Goal: Information Seeking & Learning: Learn about a topic

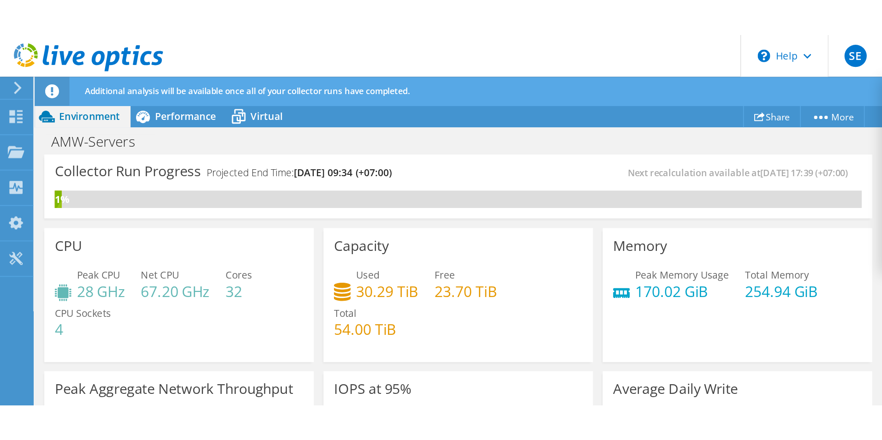
scroll to position [214, 0]
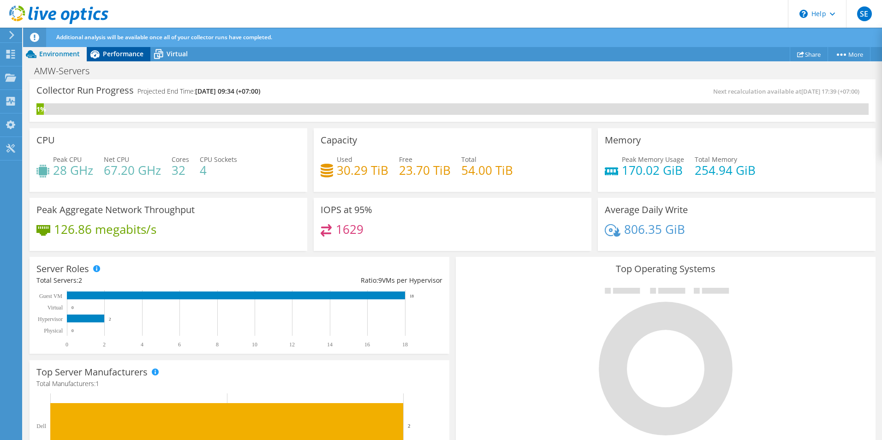
click at [115, 52] on span "Performance" at bounding box center [123, 53] width 41 height 9
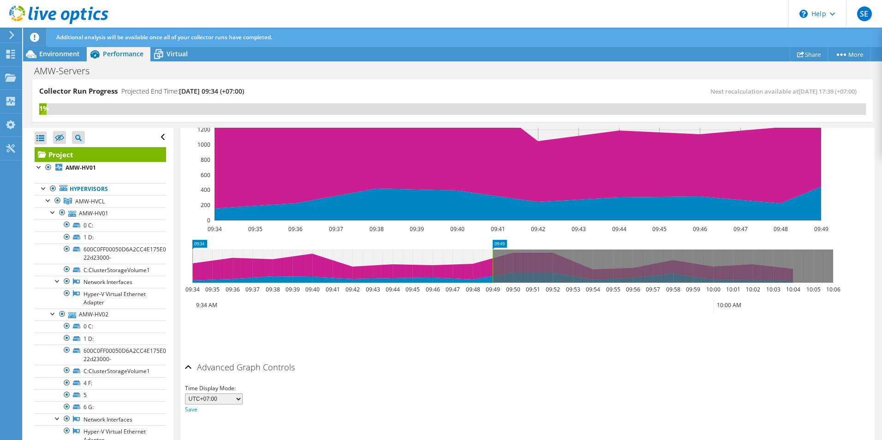
scroll to position [311, 0]
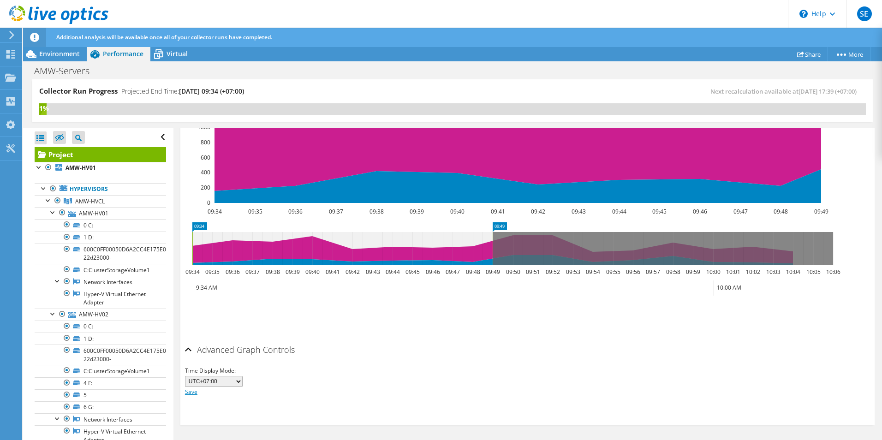
click at [191, 310] on link "Save" at bounding box center [191, 392] width 12 height 8
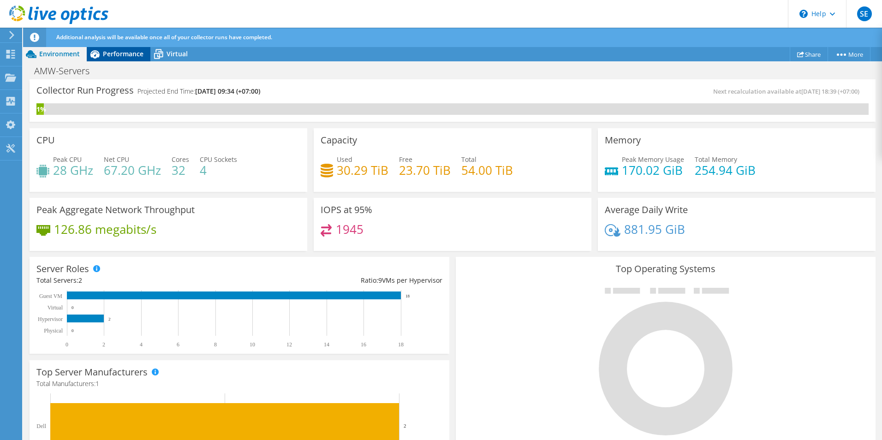
click at [118, 54] on span "Performance" at bounding box center [123, 53] width 41 height 9
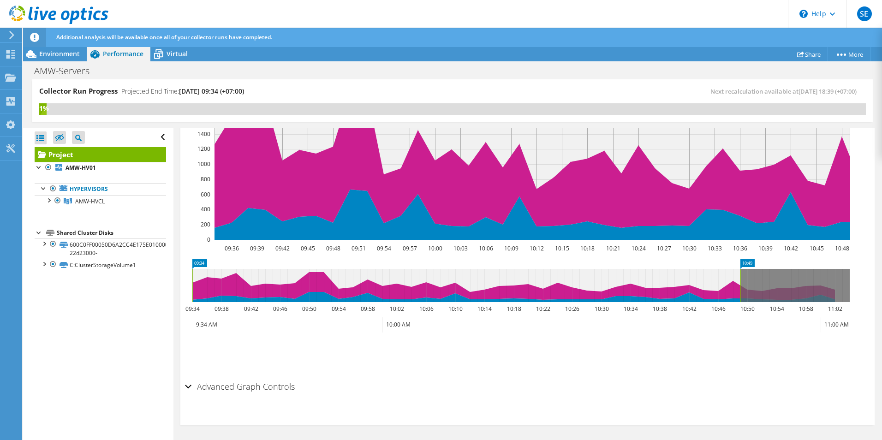
click at [227, 385] on h2 "Advanced Graph Controls" at bounding box center [240, 386] width 110 height 18
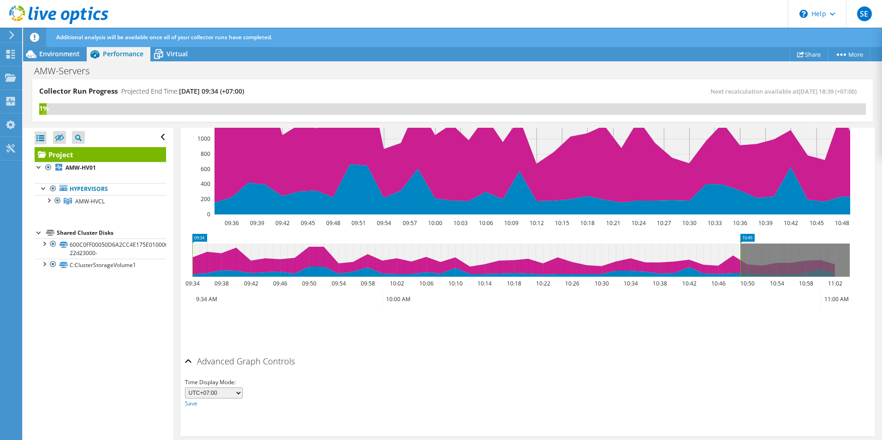
scroll to position [311, 0]
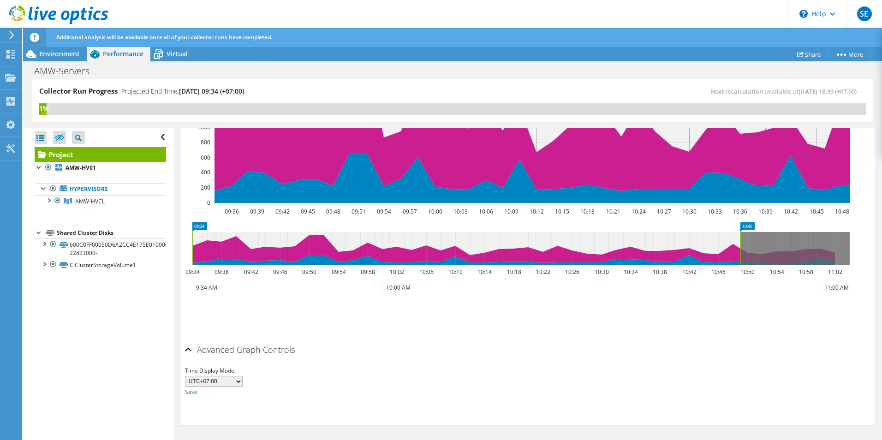
click at [230, 350] on h2 "Advanced Graph Controls" at bounding box center [240, 349] width 110 height 18
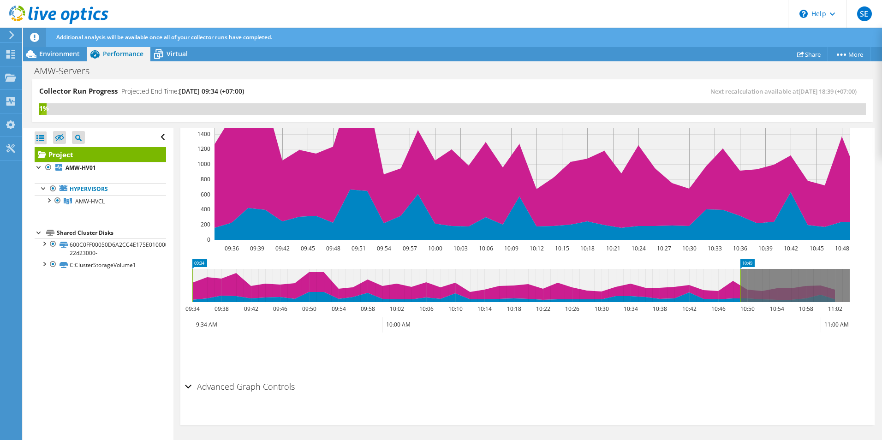
scroll to position [274, 0]
click at [52, 202] on div at bounding box center [48, 199] width 9 height 9
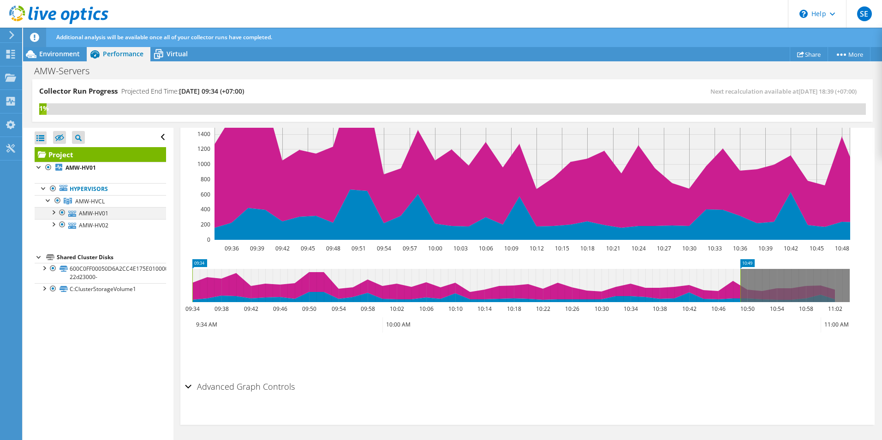
click at [52, 213] on div at bounding box center [52, 211] width 9 height 9
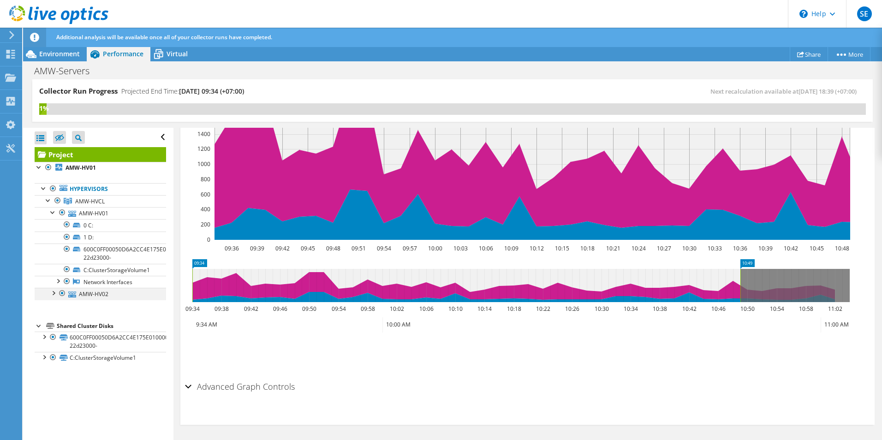
click at [54, 292] on div at bounding box center [52, 292] width 9 height 9
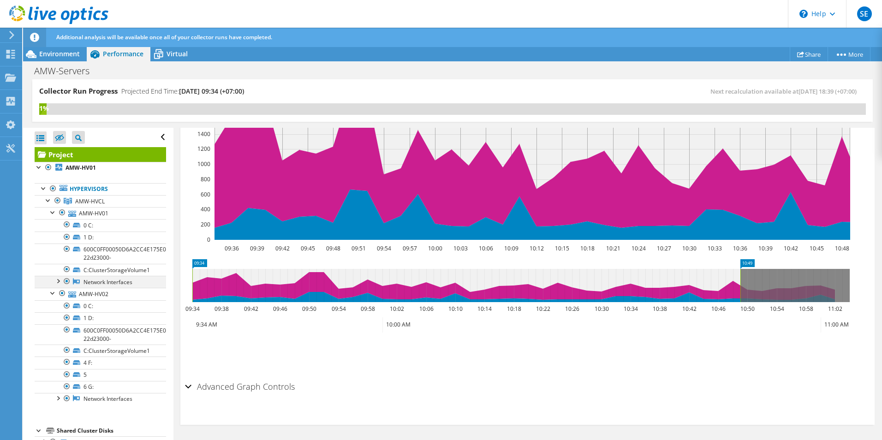
click at [59, 279] on div at bounding box center [57, 280] width 9 height 9
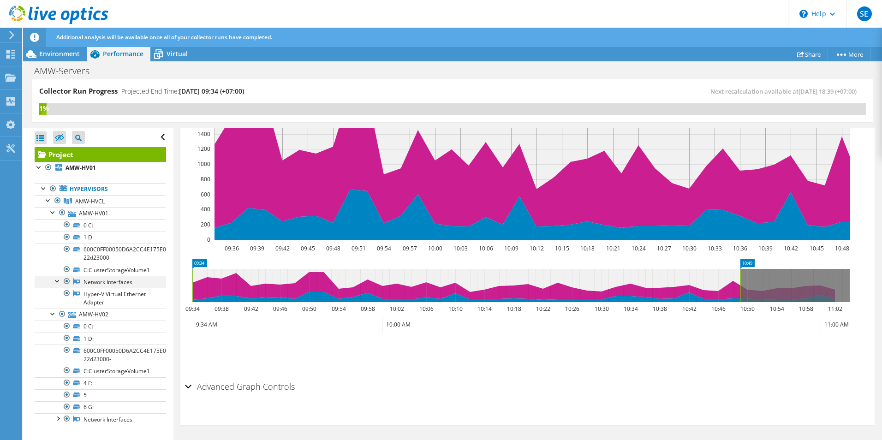
scroll to position [60, 0]
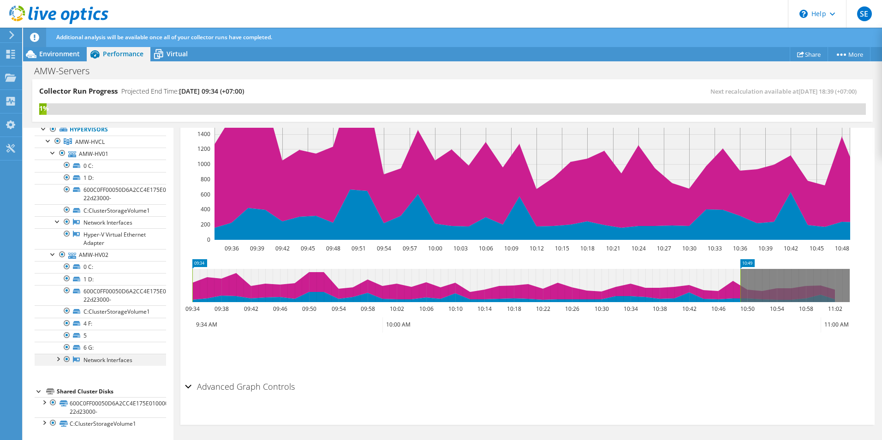
click at [60, 358] on div at bounding box center [57, 358] width 9 height 9
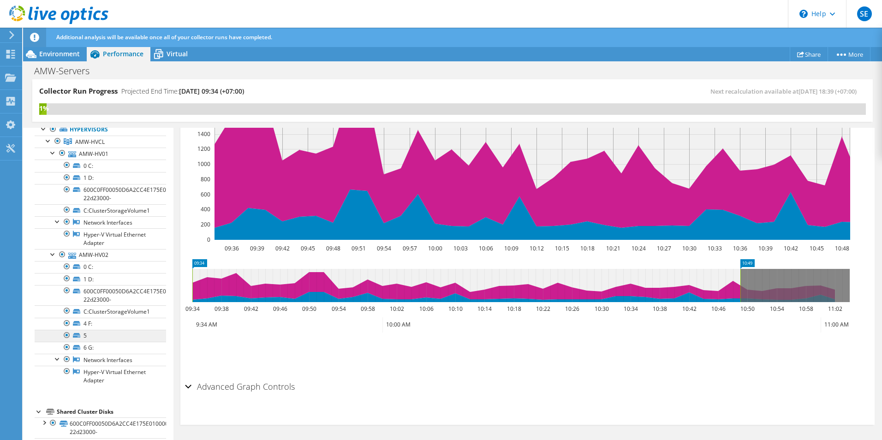
scroll to position [80, 0]
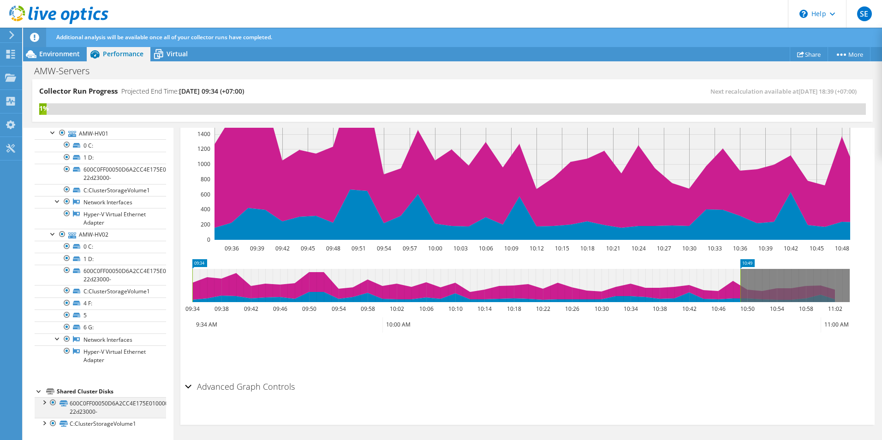
click at [42, 401] on div at bounding box center [43, 401] width 9 height 9
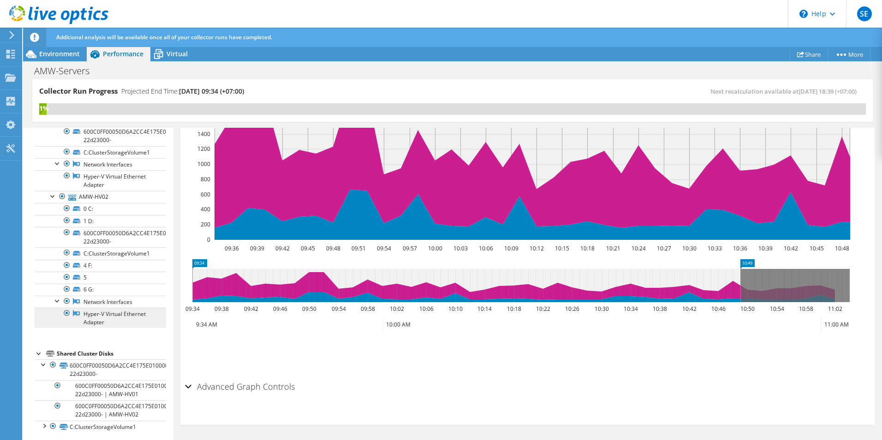
scroll to position [120, 0]
click at [45, 424] on div at bounding box center [43, 422] width 9 height 9
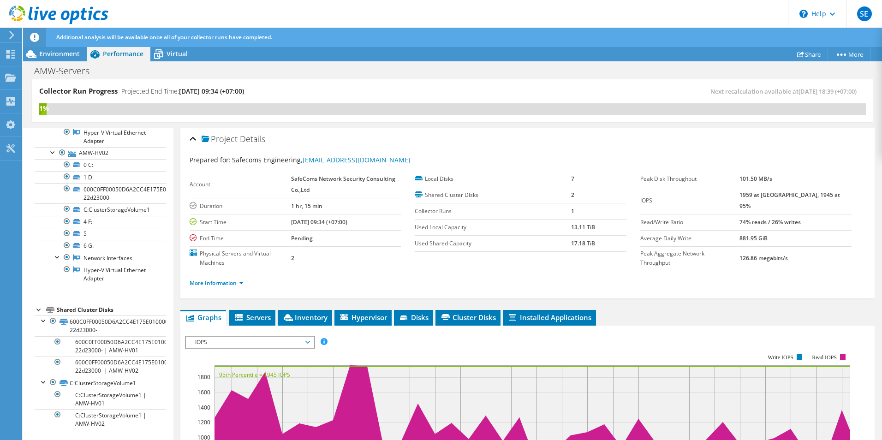
scroll to position [0, 0]
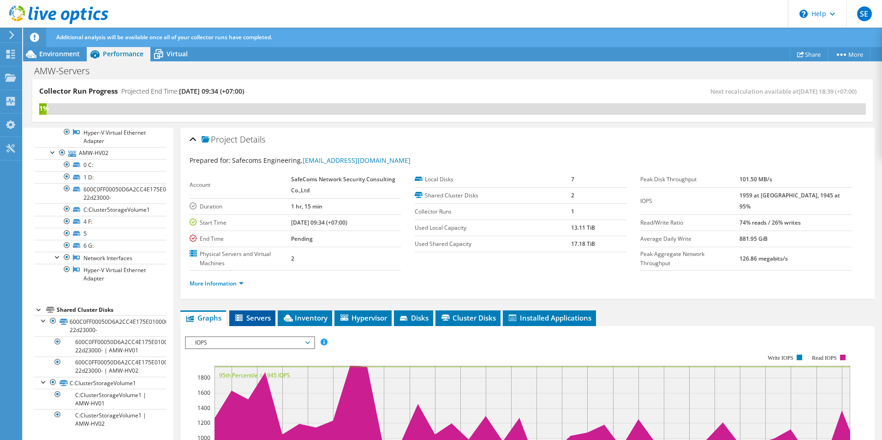
click at [254, 320] on span "Servers" at bounding box center [252, 317] width 37 height 9
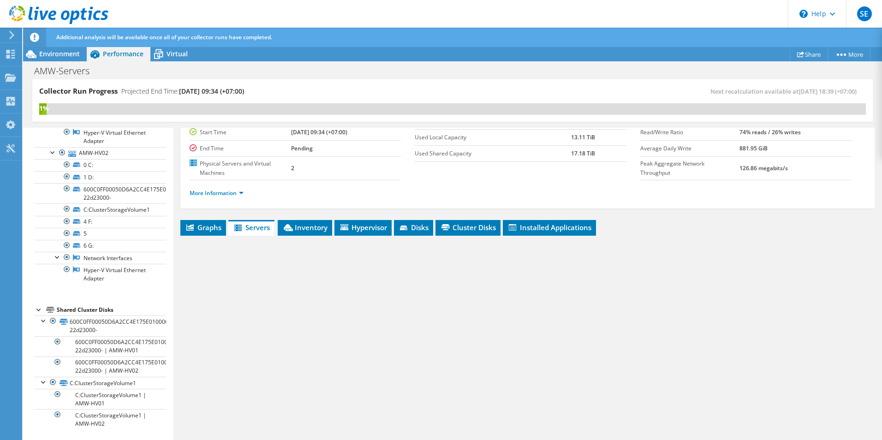
scroll to position [116, 0]
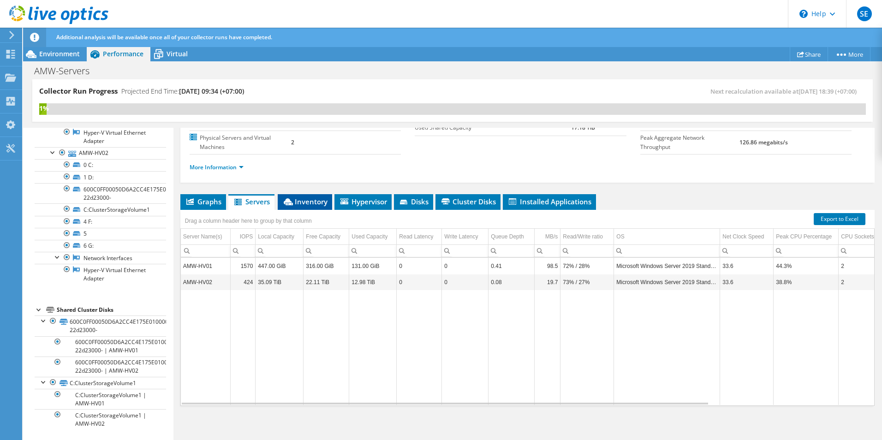
click at [304, 202] on span "Inventory" at bounding box center [304, 201] width 45 height 9
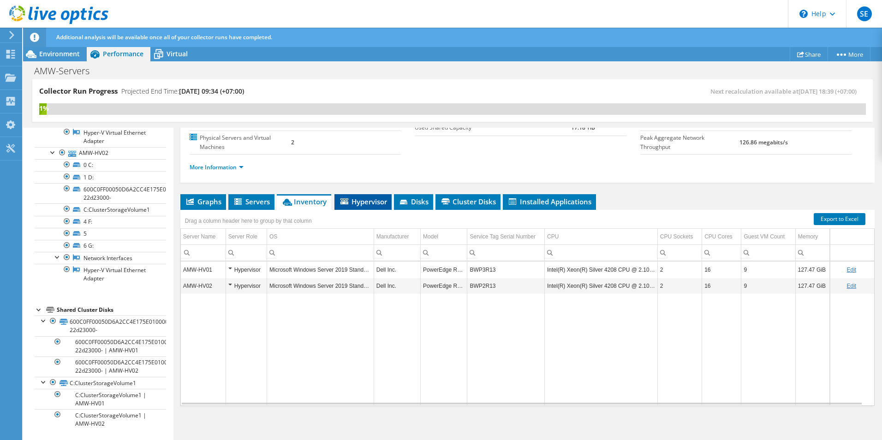
click at [372, 202] on span "Hypervisor" at bounding box center [363, 201] width 48 height 9
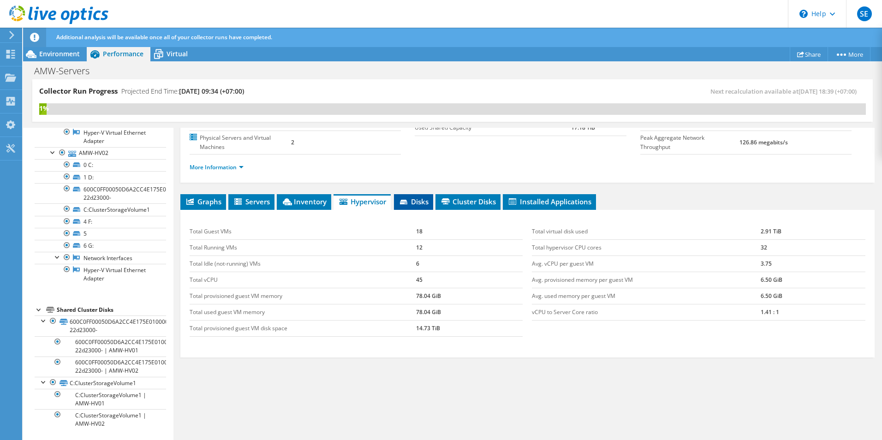
click at [415, 199] on span "Disks" at bounding box center [414, 201] width 30 height 9
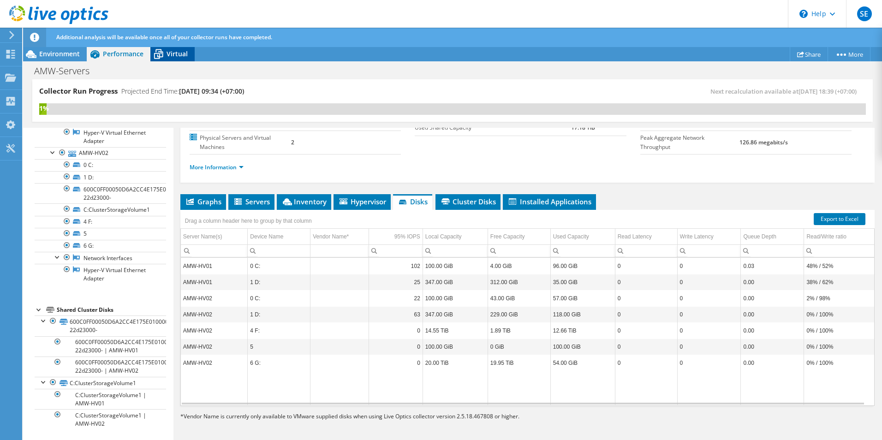
click at [173, 52] on span "Virtual" at bounding box center [177, 53] width 21 height 9
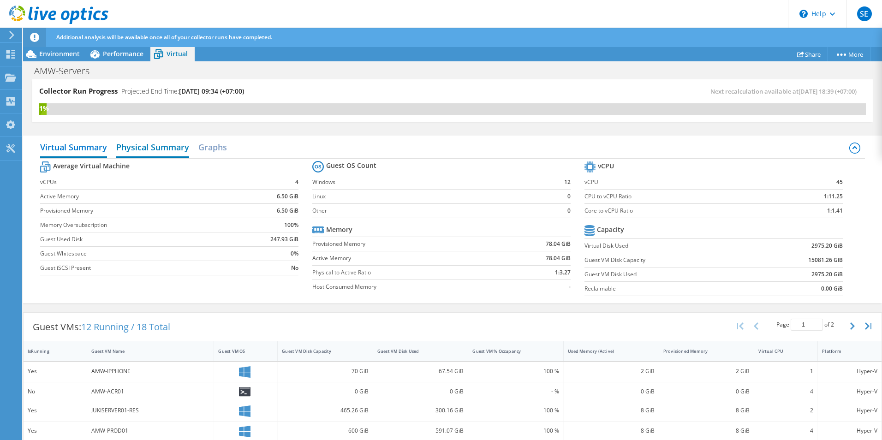
click at [154, 149] on h2 "Physical Summary" at bounding box center [152, 148] width 73 height 20
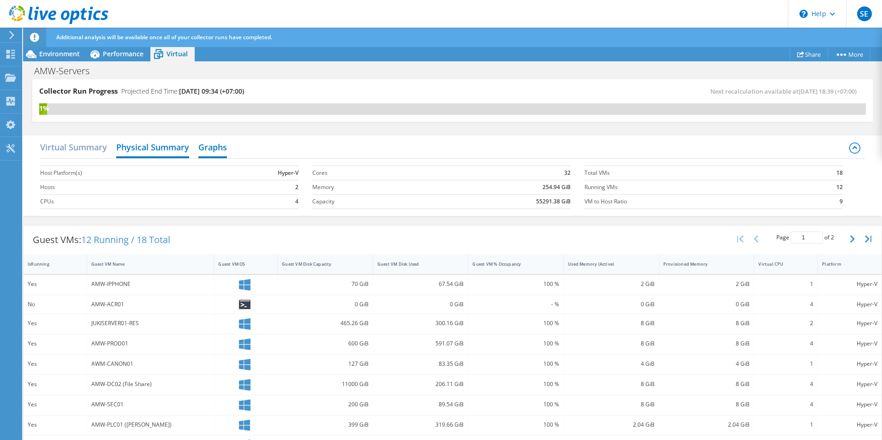
click at [213, 149] on h2 "Graphs" at bounding box center [212, 148] width 29 height 20
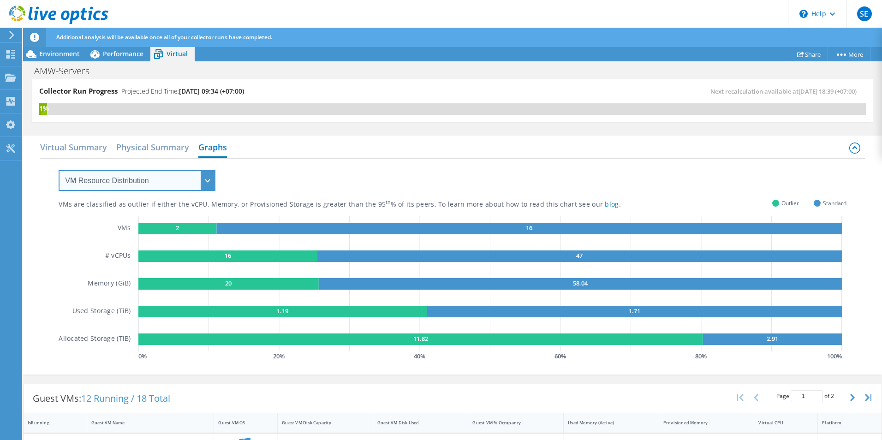
click at [168, 179] on select "VM Resource Distribution Provisioning Contrast Over Provisioning" at bounding box center [137, 180] width 157 height 21
click at [59, 170] on select "VM Resource Distribution Provisioning Contrast Over Provisioning" at bounding box center [137, 180] width 157 height 21
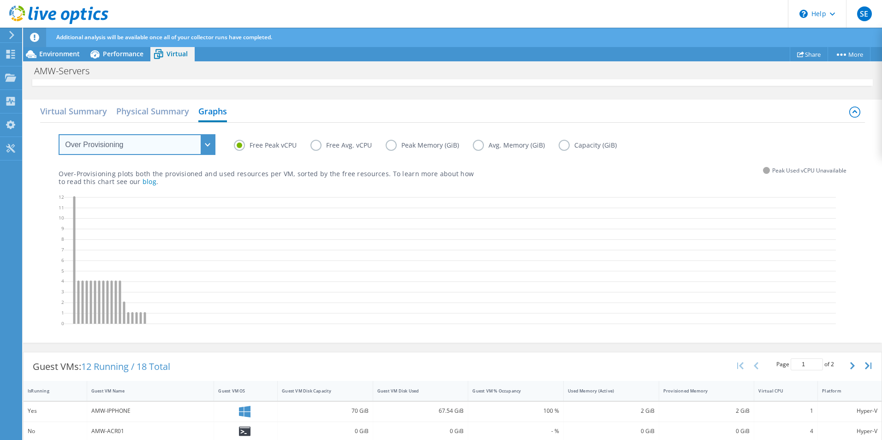
scroll to position [0, 0]
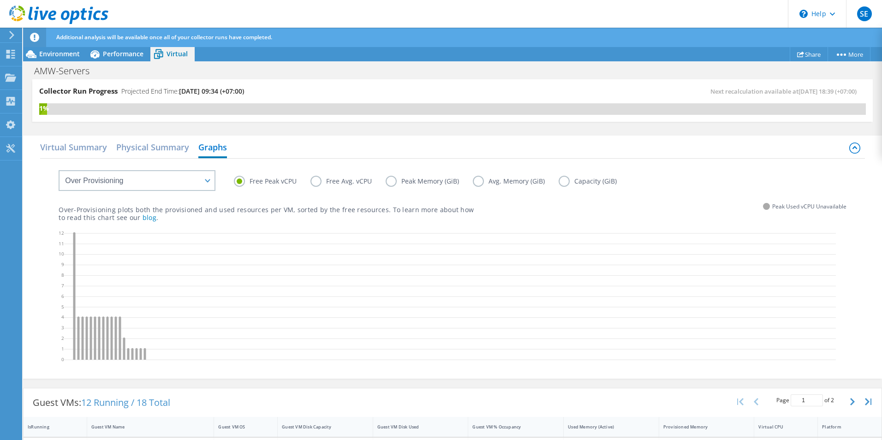
click at [317, 180] on label "Free Avg. vCPU" at bounding box center [347, 181] width 75 height 11
click at [0, 0] on input "Free Avg. vCPU" at bounding box center [0, 0] width 0 height 0
click at [393, 181] on label "Peak Memory (GiB)" at bounding box center [429, 181] width 87 height 11
click at [0, 0] on input "Peak Memory (GiB)" at bounding box center [0, 0] width 0 height 0
click at [477, 182] on label "Avg. Memory (GiB)" at bounding box center [516, 181] width 86 height 11
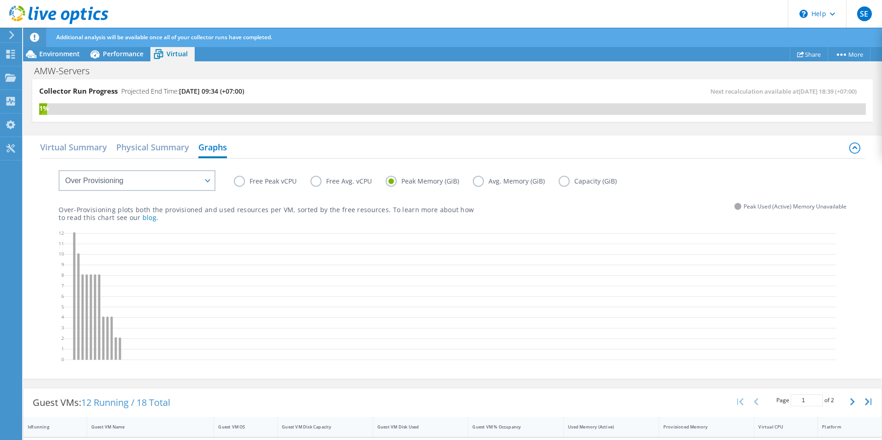
click at [0, 0] on input "Avg. Memory (GiB)" at bounding box center [0, 0] width 0 height 0
click at [565, 184] on label "Capacity (GiB)" at bounding box center [595, 181] width 72 height 11
click at [0, 0] on input "Capacity (GiB)" at bounding box center [0, 0] width 0 height 0
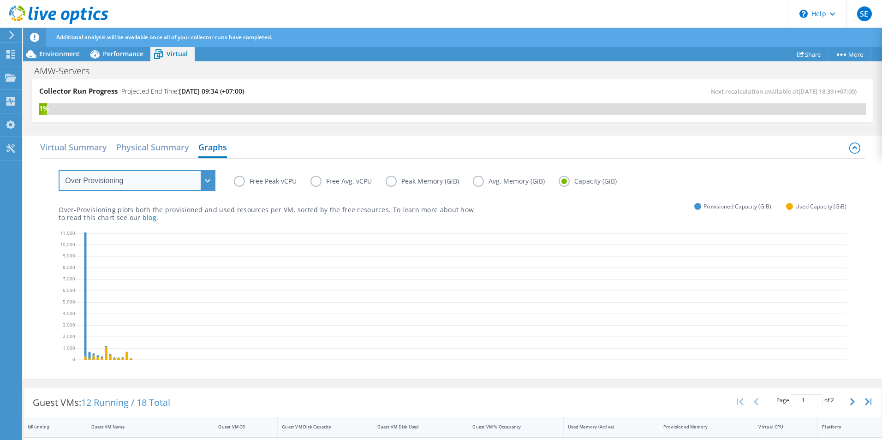
click at [159, 183] on select "VM Resource Distribution Provisioning Contrast Over Provisioning" at bounding box center [137, 180] width 157 height 21
select select "Provisioning Contrast"
click at [59, 170] on select "VM Resource Distribution Provisioning Contrast Over Provisioning" at bounding box center [137, 180] width 157 height 21
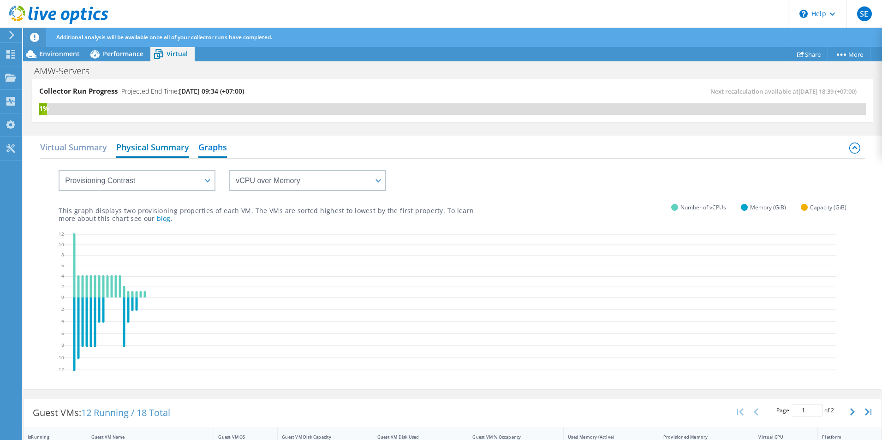
click at [144, 146] on h2 "Physical Summary" at bounding box center [152, 148] width 73 height 20
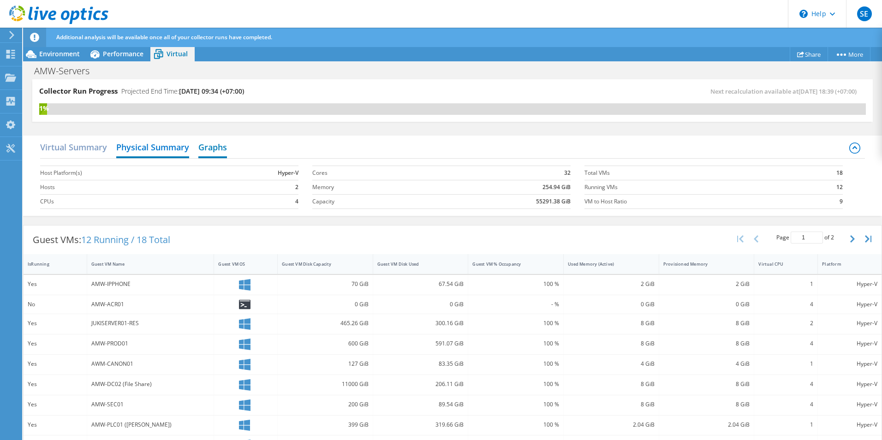
click at [211, 147] on h2 "Graphs" at bounding box center [212, 148] width 29 height 20
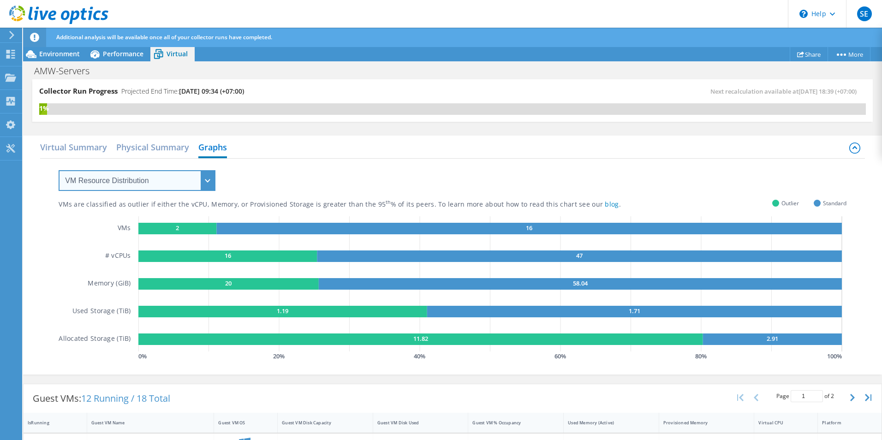
click at [188, 175] on select "VM Resource Distribution Provisioning Contrast Over Provisioning" at bounding box center [137, 180] width 157 height 21
select select "Provisioning Contrast"
click at [59, 170] on select "VM Resource Distribution Provisioning Contrast Over Provisioning" at bounding box center [137, 180] width 157 height 21
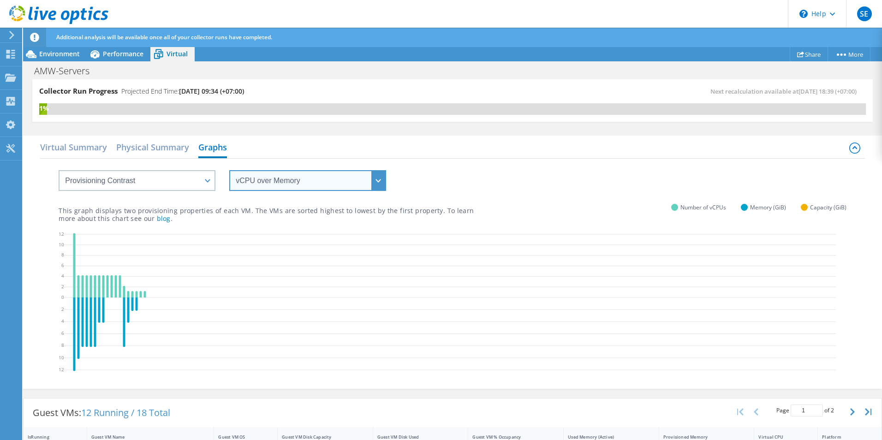
click at [316, 183] on select "vCPU over Memory vCPU over Capacity Memory over vCPU Memory over Capacity Capac…" at bounding box center [307, 180] width 157 height 21
select select "vCPU over Capacity"
click at [229, 170] on select "vCPU over Memory vCPU over Capacity Memory over vCPU Memory over Capacity Capac…" at bounding box center [307, 180] width 157 height 21
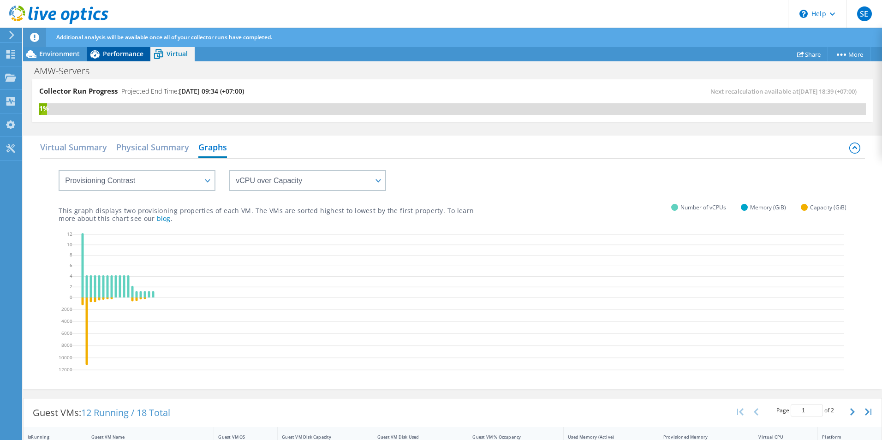
click at [113, 53] on span "Performance" at bounding box center [123, 53] width 41 height 9
